Goal: Information Seeking & Learning: Learn about a topic

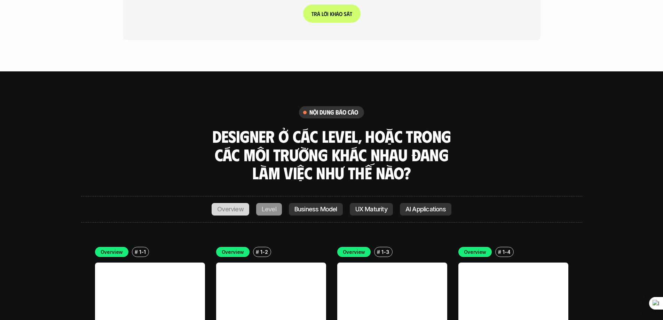
scroll to position [1974, 0]
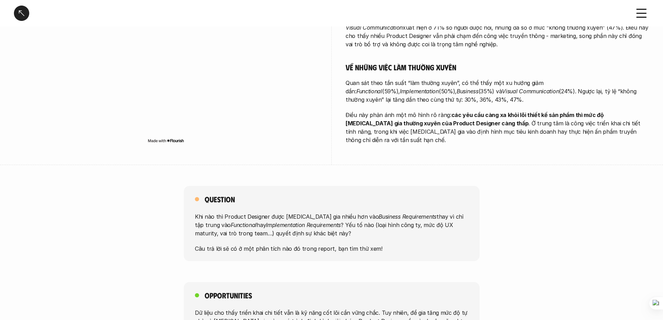
scroll to position [695, 0]
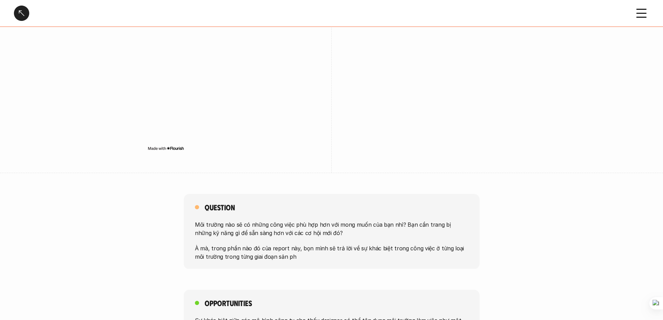
scroll to position [1393, 0]
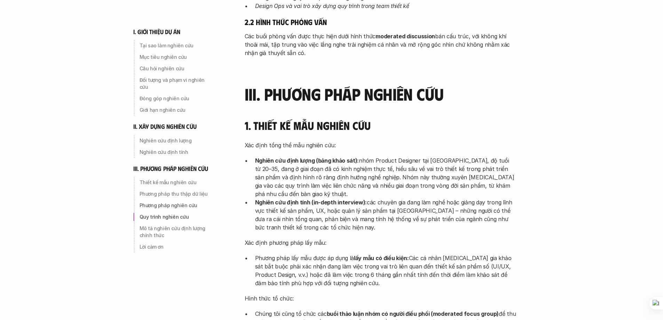
scroll to position [1867, 0]
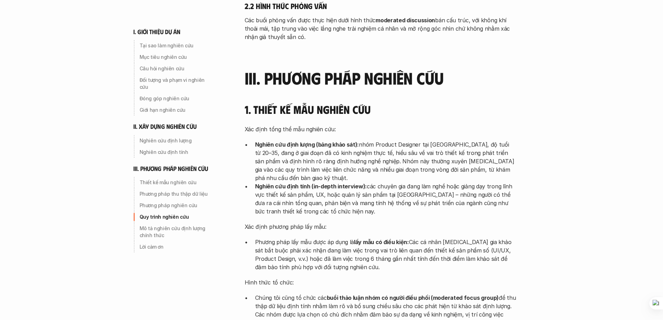
drag, startPoint x: 274, startPoint y: 185, endPoint x: 427, endPoint y: 190, distance: 153.5
copy p "hảo sát định lượng được thực hiện theo hình thức buổi khảo sát có điều phối (mo…"
drag, startPoint x: 270, startPoint y: 183, endPoint x: 260, endPoint y: 206, distance: 24.8
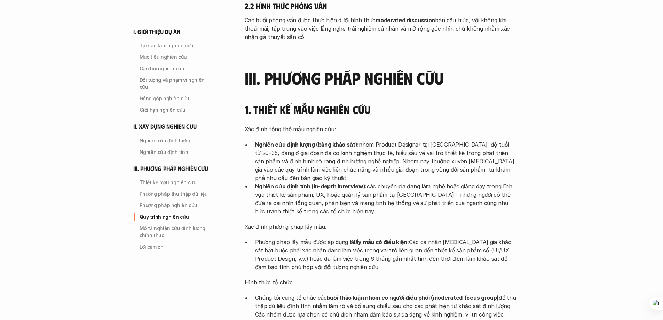
copy div "Khảo sát định lượng được thực hiện theo hình thức buổi khảo sát có điều phối (m…"
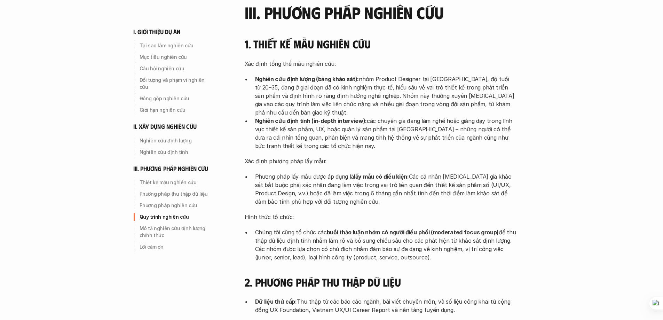
scroll to position [1948, 0]
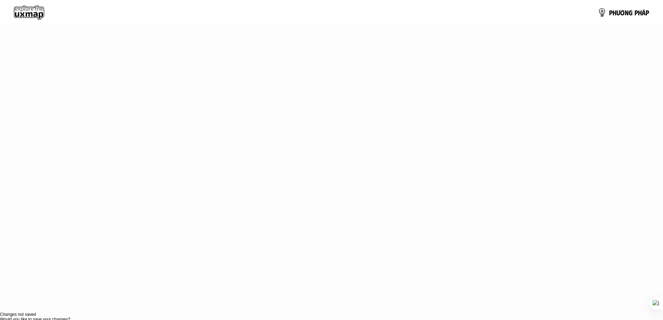
scroll to position [0, 0]
drag, startPoint x: 247, startPoint y: 65, endPoint x: 500, endPoint y: 73, distance: 252.6
drag, startPoint x: 276, startPoint y: 115, endPoint x: 437, endPoint y: 119, distance: 161.1
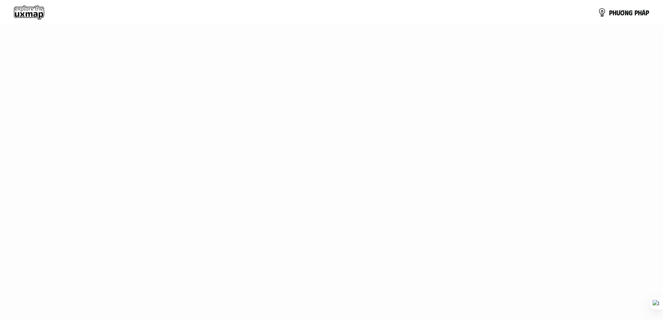
drag, startPoint x: 439, startPoint y: 116, endPoint x: 257, endPoint y: 108, distance: 182.4
drag, startPoint x: 259, startPoint y: 117, endPoint x: 450, endPoint y: 117, distance: 191.3
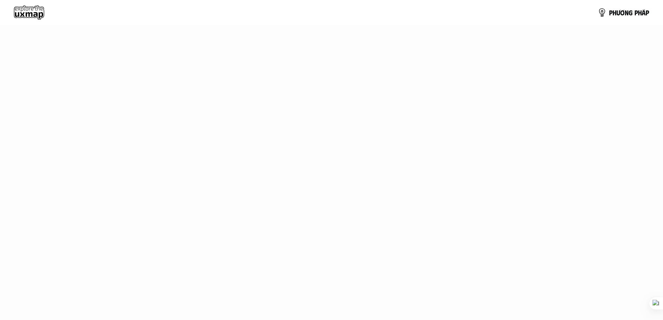
drag, startPoint x: 256, startPoint y: 114, endPoint x: 447, endPoint y: 118, distance: 190.6
drag, startPoint x: 344, startPoint y: 149, endPoint x: 248, endPoint y: 147, distance: 96.4
